Goal: Transaction & Acquisition: Purchase product/service

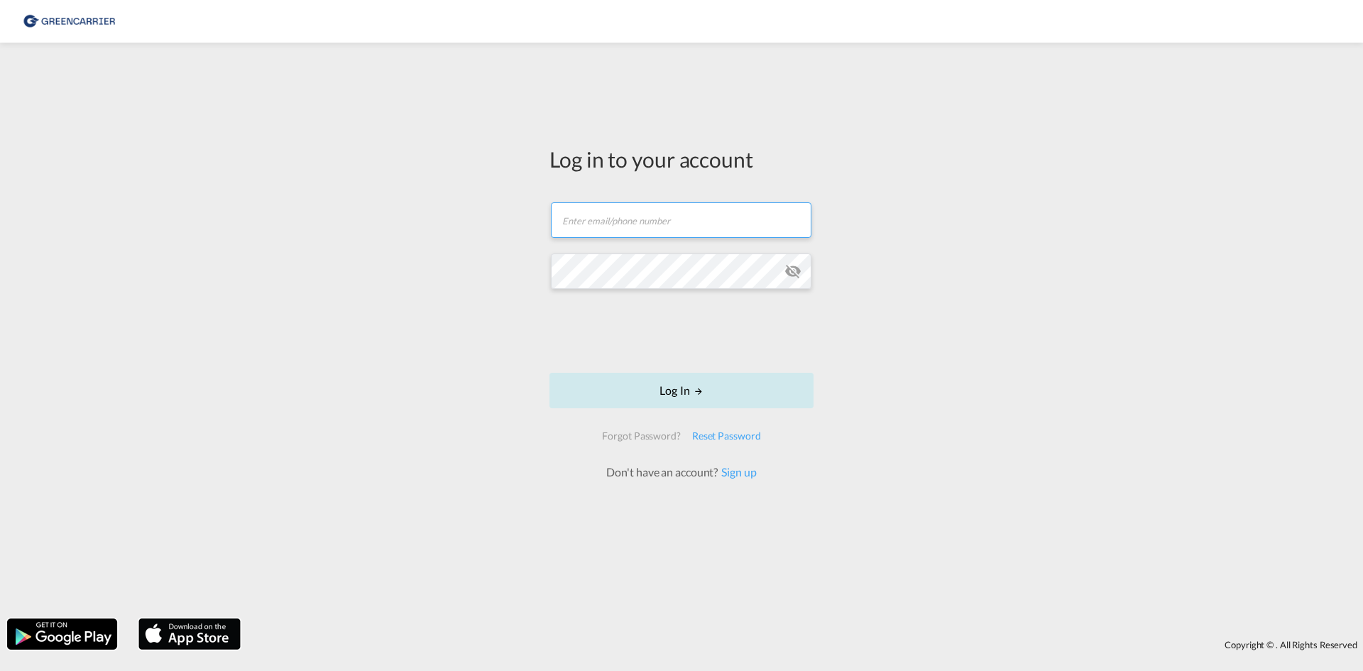
type input "seaexp.ode@scangl.com"
click at [704, 393] on md-icon "LOGIN" at bounding box center [699, 391] width 10 height 10
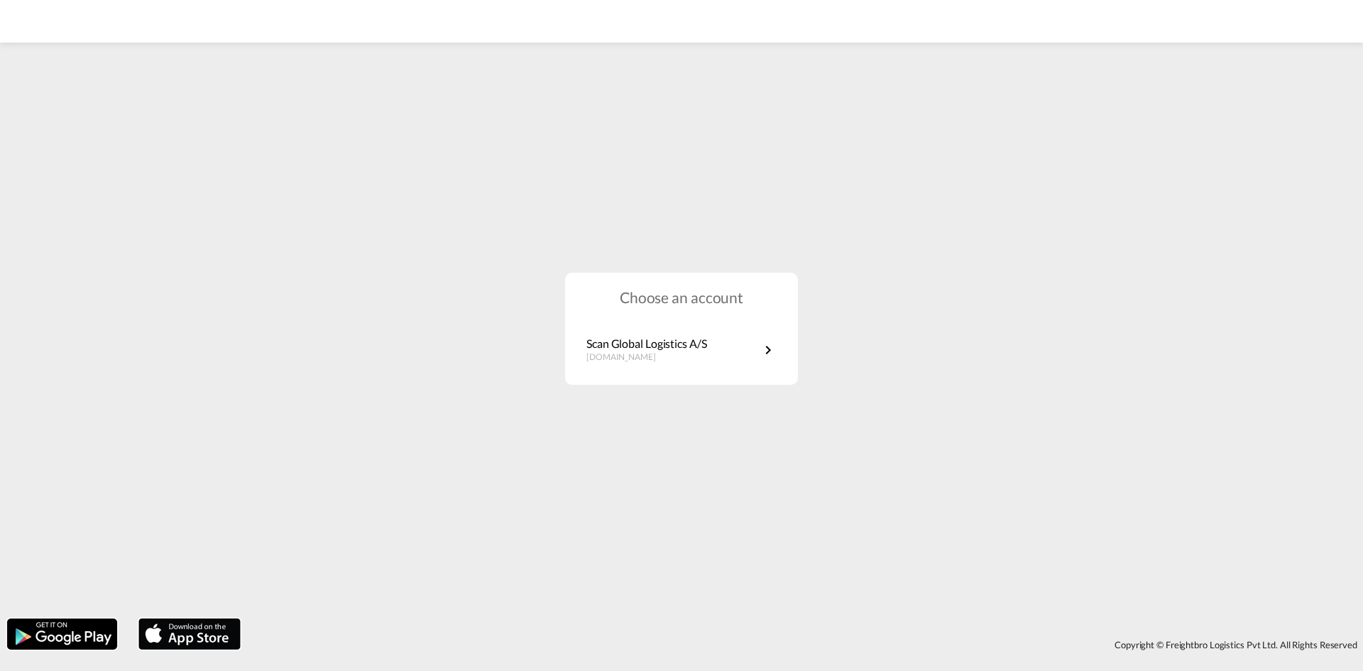
click at [674, 327] on div "Choose an account Scan Global Logistics A/S dk.portal.greencarrier.com" at bounding box center [681, 329] width 233 height 113
click at [674, 339] on p "Scan Global Logistics A/S" at bounding box center [646, 344] width 121 height 16
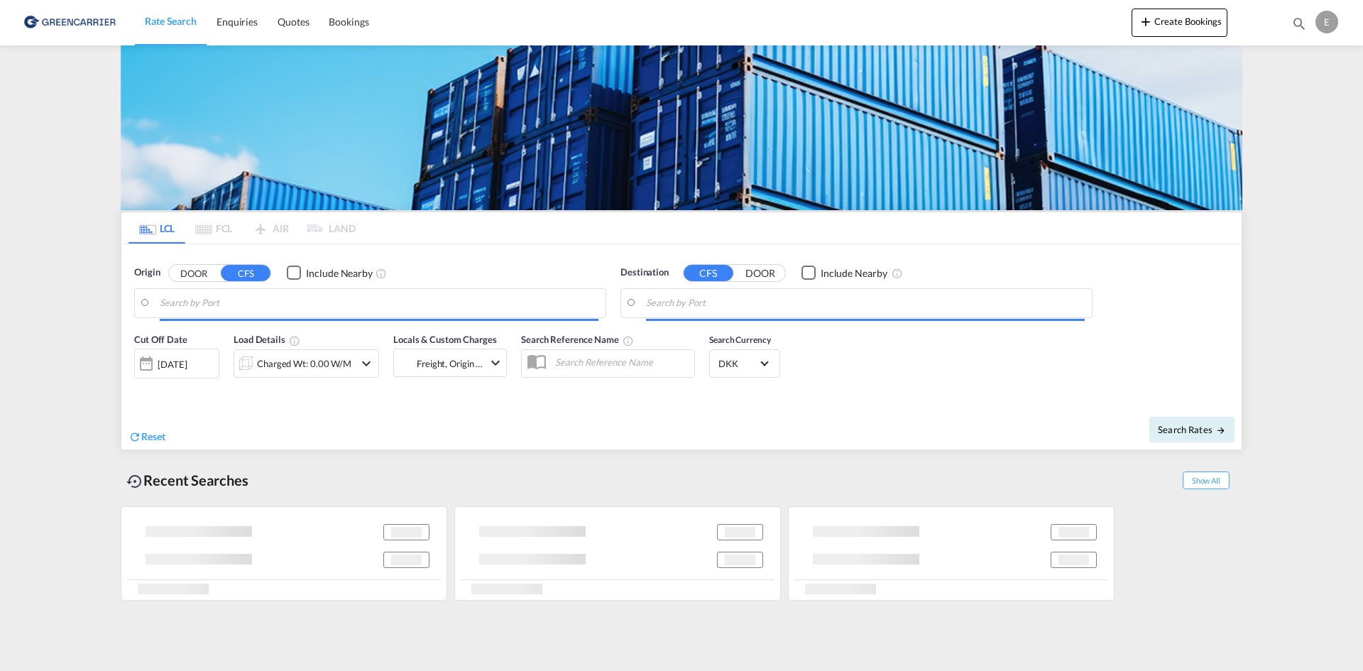
type input "DK-9220, [GEOGRAPHIC_DATA][PERSON_NAME], [GEOGRAPHIC_DATA], Romdrup-[GEOGRAPHIC…"
type input "Busan [GEOGRAPHIC_DATA], KRBNP"
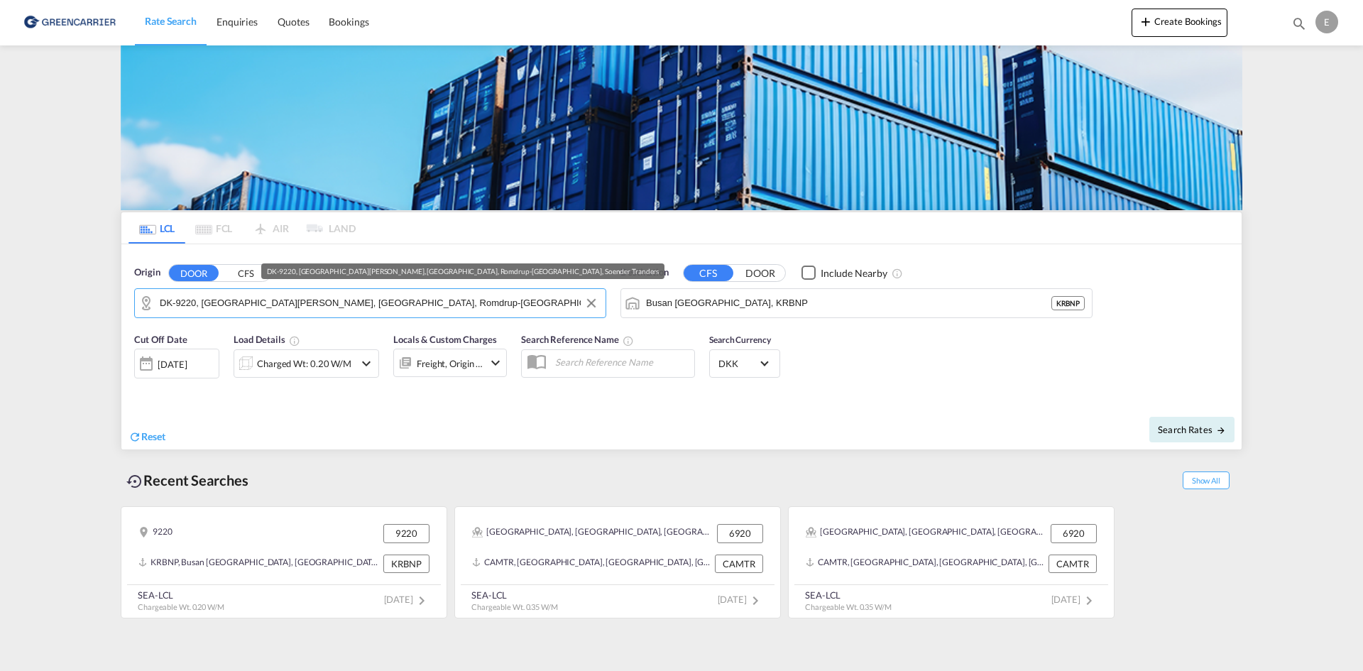
click at [468, 293] on input "DK-9220, [GEOGRAPHIC_DATA][PERSON_NAME], [GEOGRAPHIC_DATA], Romdrup-[GEOGRAPHIC…" at bounding box center [379, 302] width 439 height 21
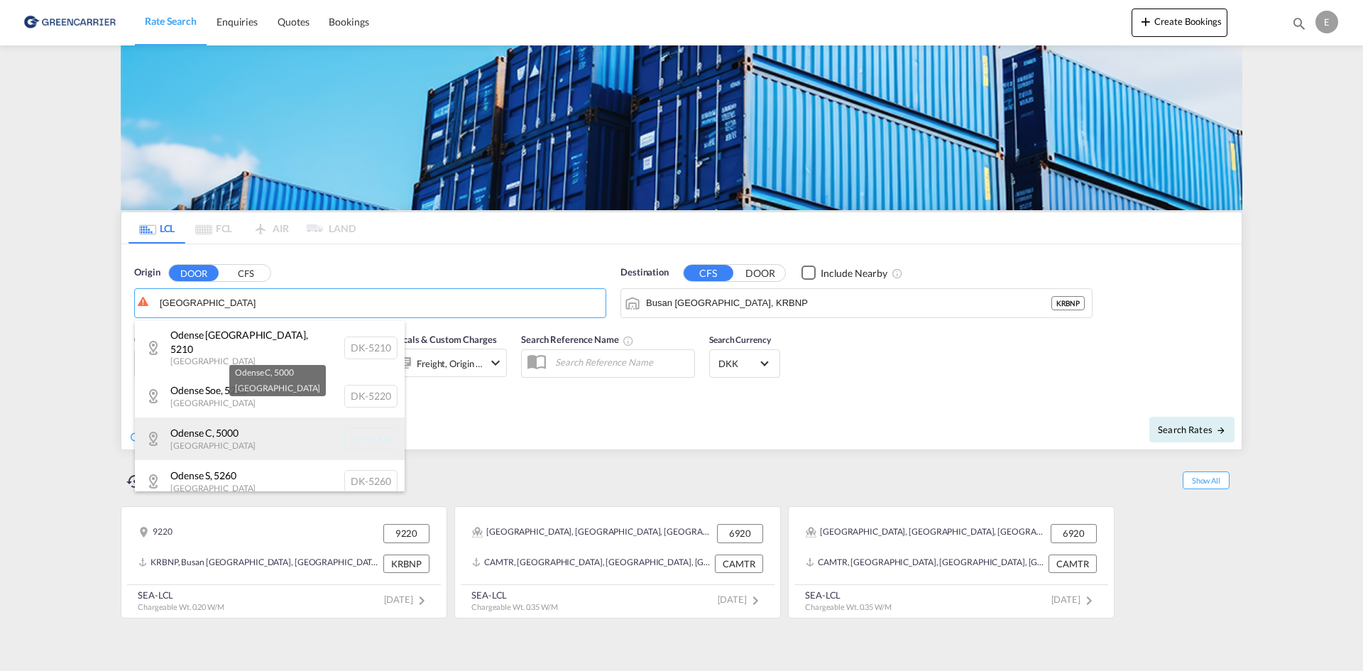
click at [268, 417] on div "Odense C , 5000 [GEOGRAPHIC_DATA] [GEOGRAPHIC_DATA]-5000" at bounding box center [270, 438] width 270 height 43
type input "DK-5000, Odense C"
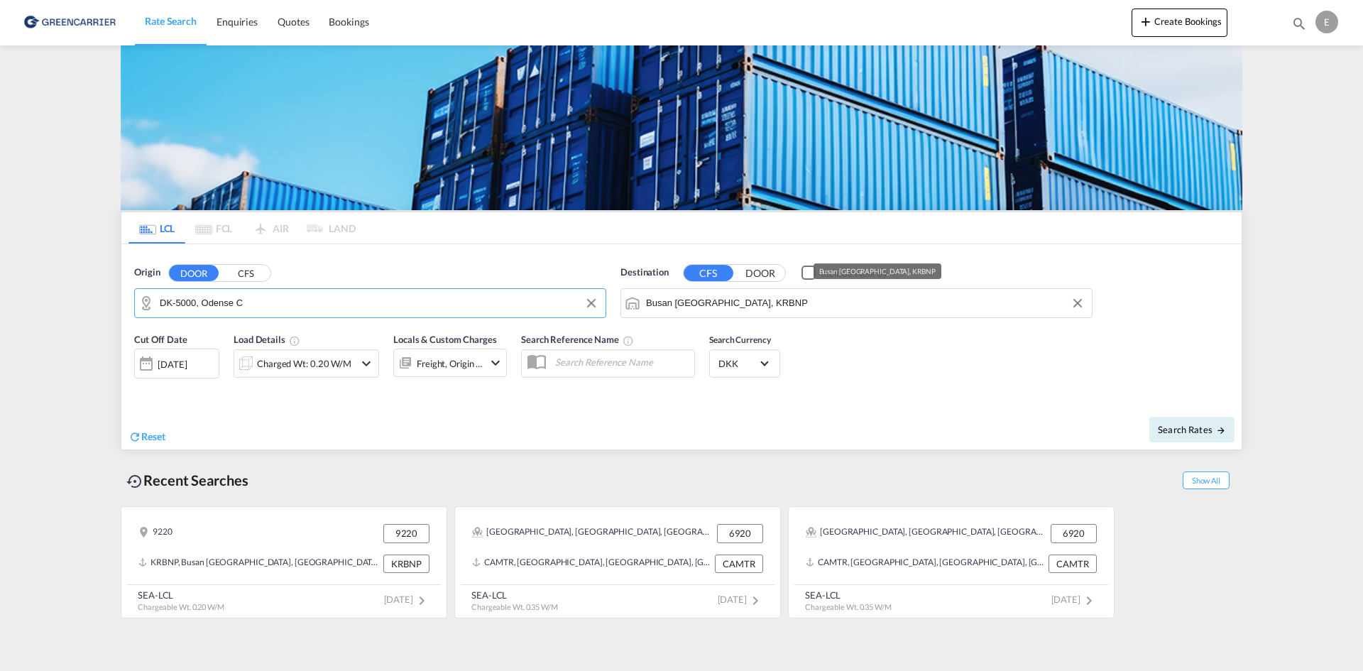
click at [823, 297] on input "Busan [GEOGRAPHIC_DATA], KRBNP" at bounding box center [865, 302] width 439 height 21
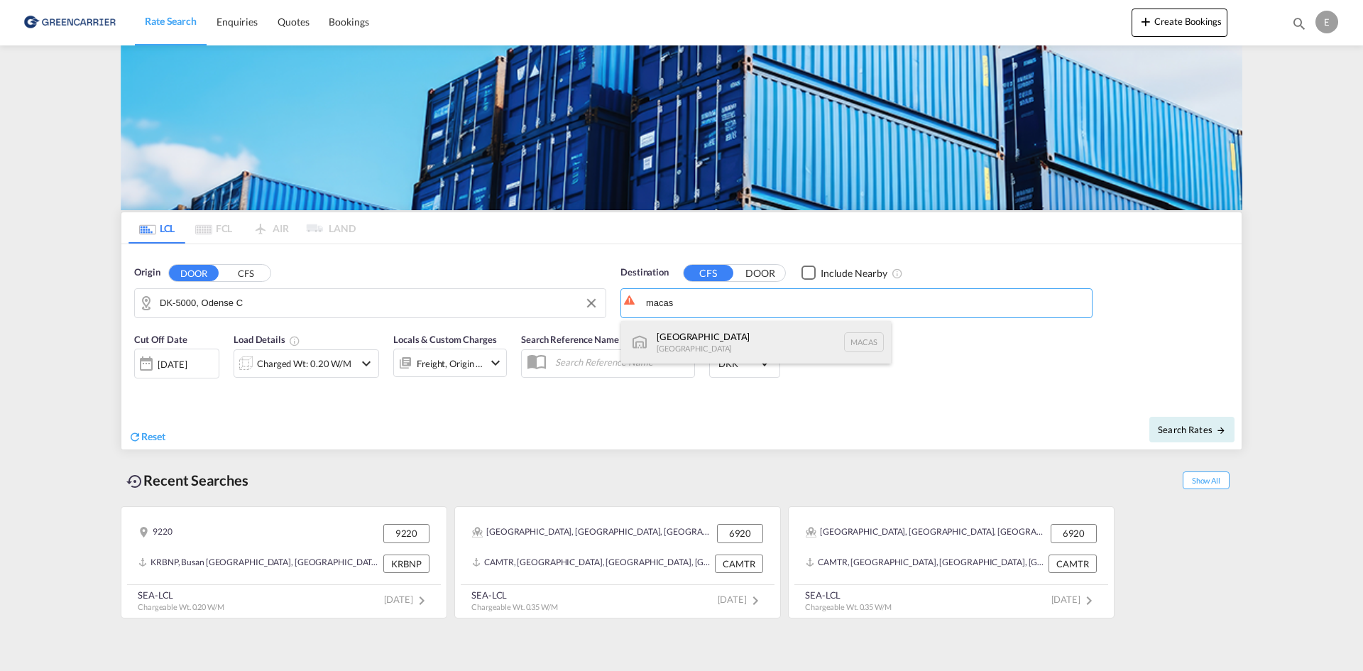
click at [777, 339] on div "Casablanca [GEOGRAPHIC_DATA] [GEOGRAPHIC_DATA]" at bounding box center [756, 342] width 270 height 43
type input "[GEOGRAPHIC_DATA], MACAS"
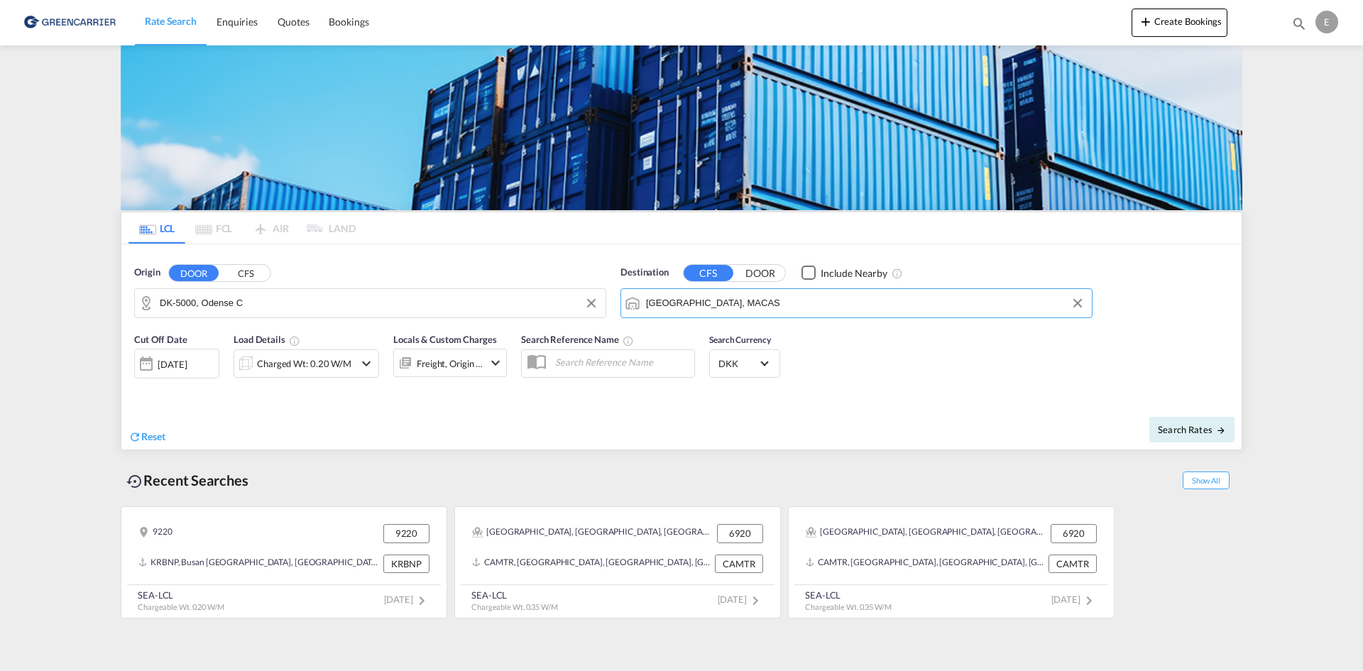
click at [359, 366] on md-icon "icon-chevron-down" at bounding box center [366, 363] width 17 height 17
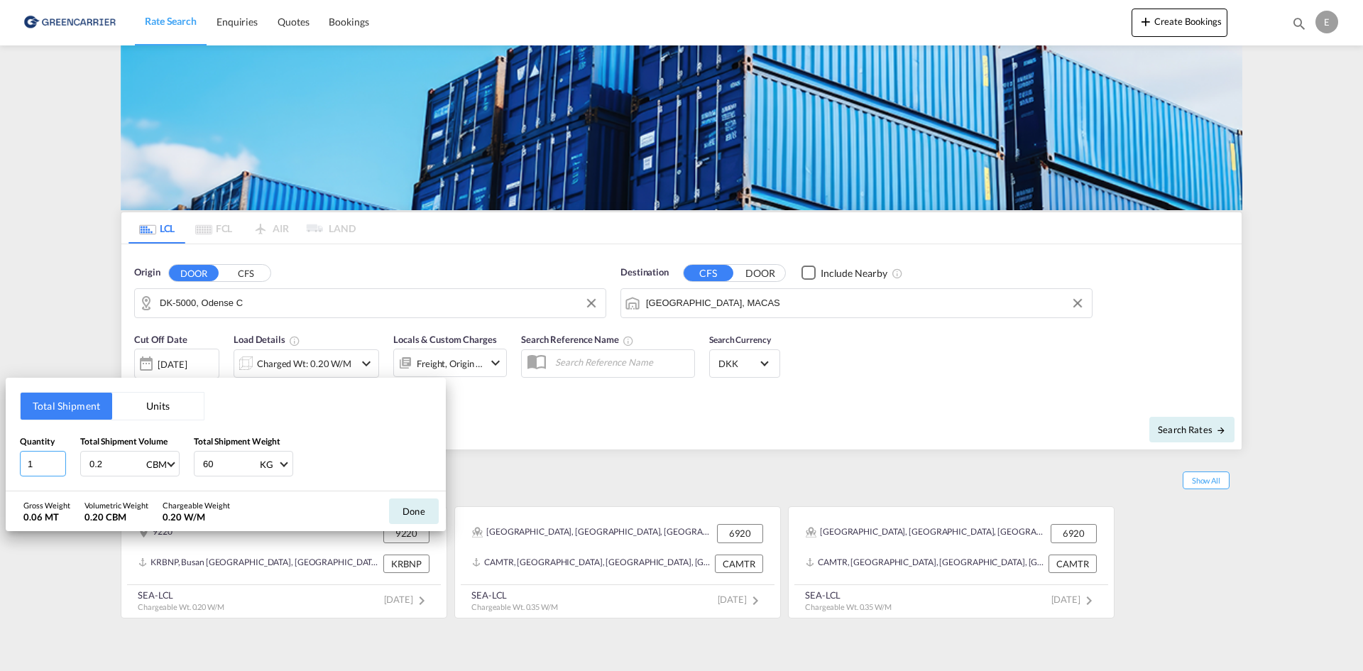
drag, startPoint x: 56, startPoint y: 456, endPoint x: -8, endPoint y: 457, distance: 63.9
click at [0, 457] on html "Rate Search Enquiries Quotes Bookings Rate Search Enquiries" at bounding box center [681, 335] width 1363 height 671
type input "7"
type input "14.28"
click at [224, 463] on input "60" at bounding box center [230, 464] width 57 height 24
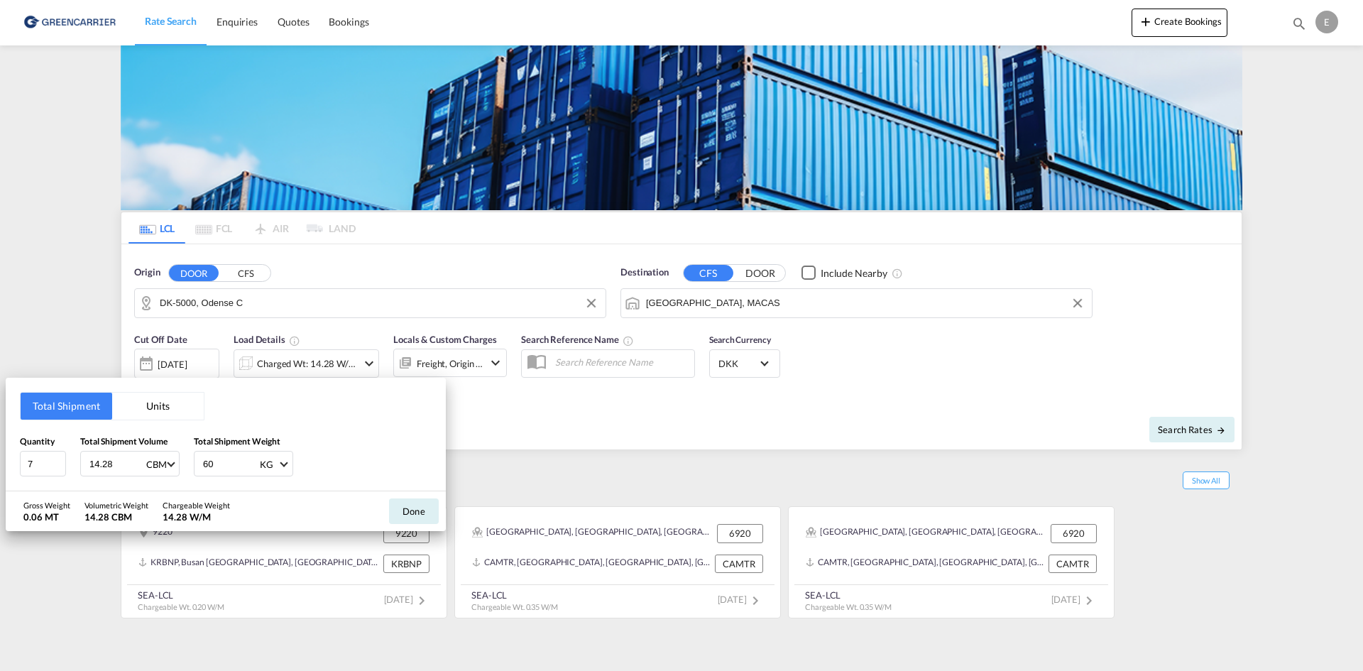
type input "6"
type input "6600"
click at [427, 466] on div "Quantity 7 Total Shipment Volume 14.28 CBM CBM CFT Total Shipment Weight 6600 K…" at bounding box center [226, 455] width 412 height 43
click at [417, 518] on button "Done" at bounding box center [414, 511] width 50 height 26
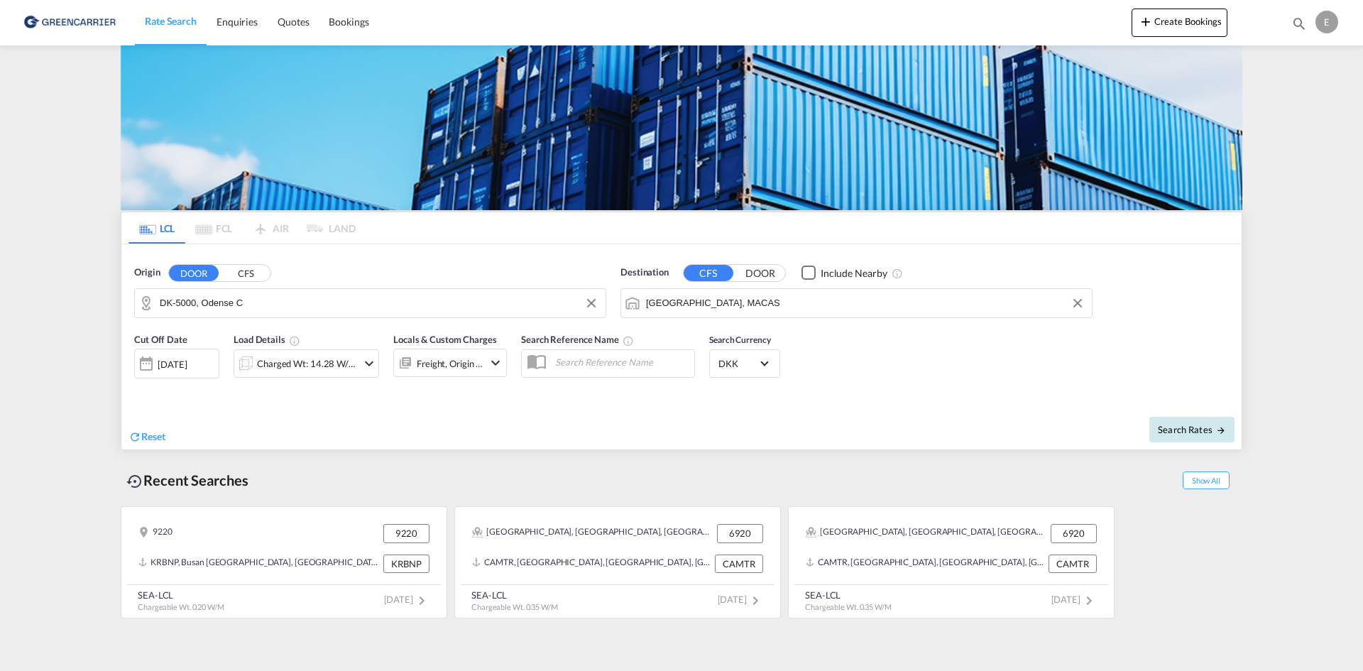
click at [1164, 425] on span "Search Rates" at bounding box center [1192, 429] width 68 height 11
type input "5000 to MACAS / [DATE]"
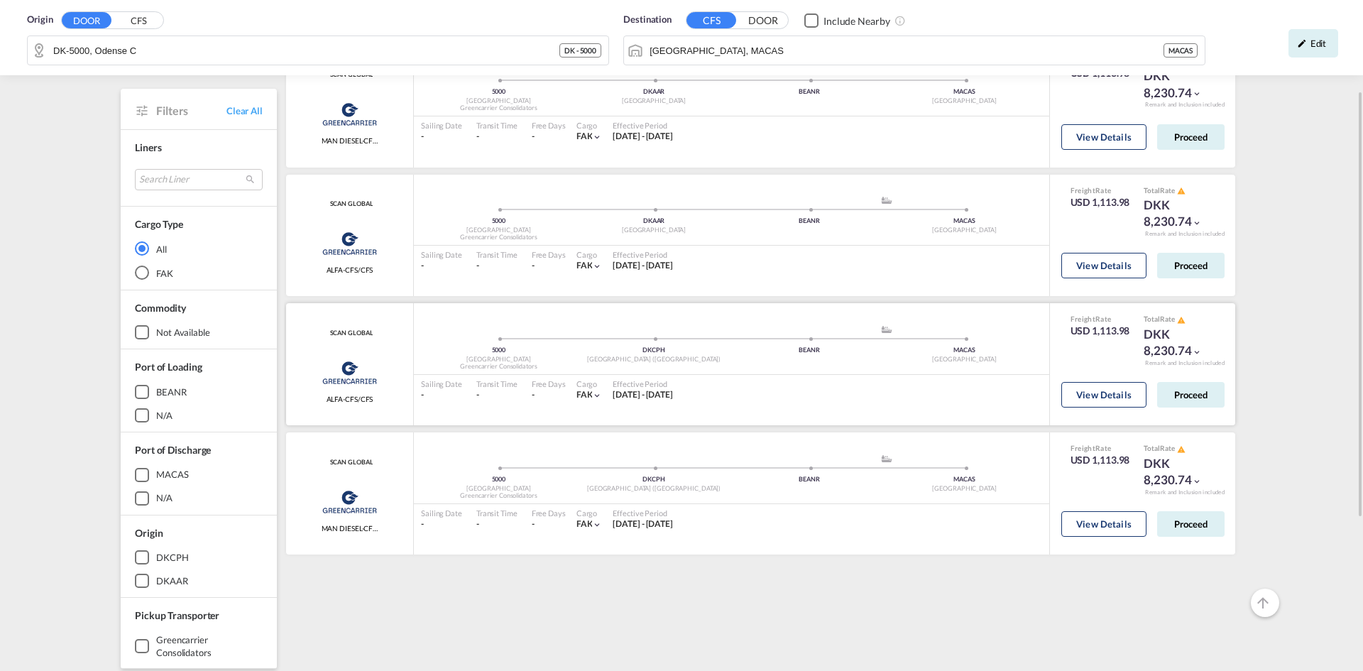
scroll to position [71, 0]
